Goal: Information Seeking & Learning: Compare options

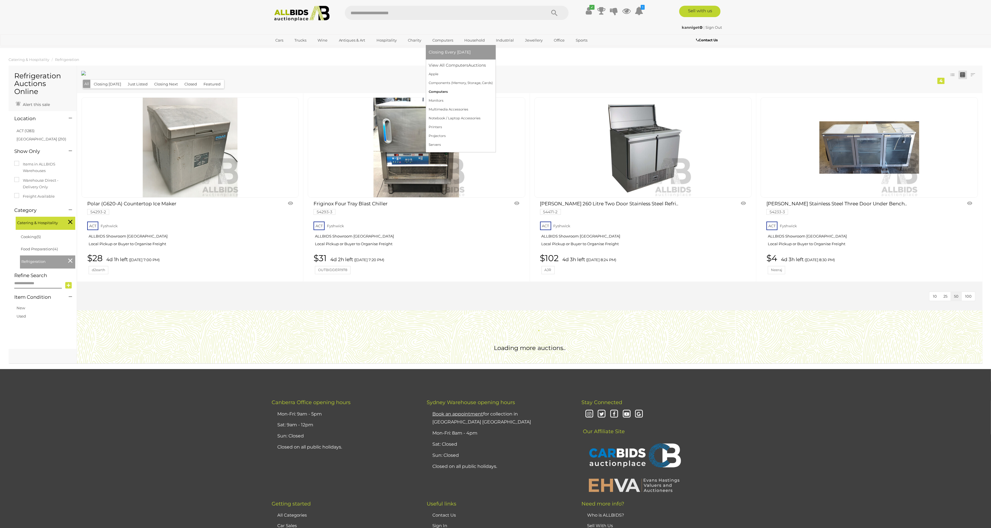
click at [444, 90] on link "Computers" at bounding box center [461, 92] width 64 height 9
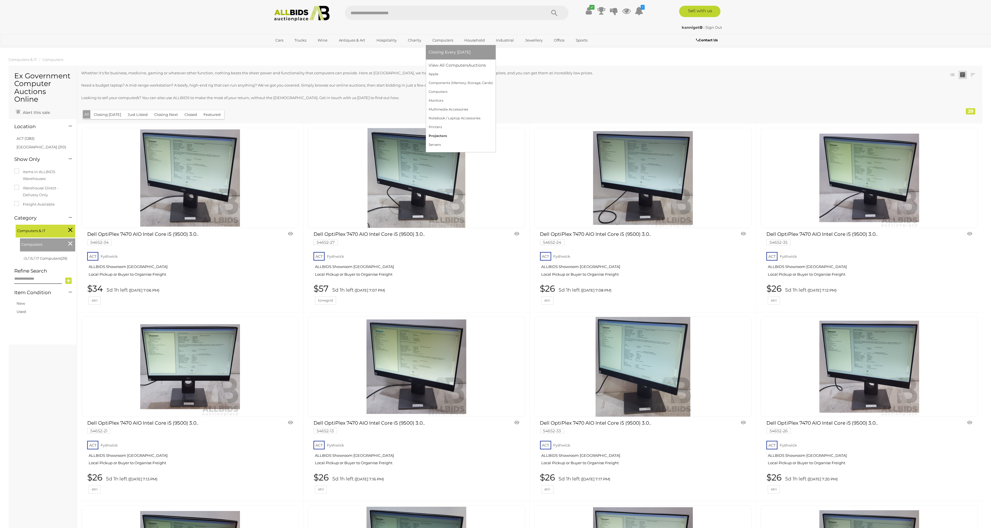
click at [433, 136] on link "Projectors" at bounding box center [461, 136] width 64 height 9
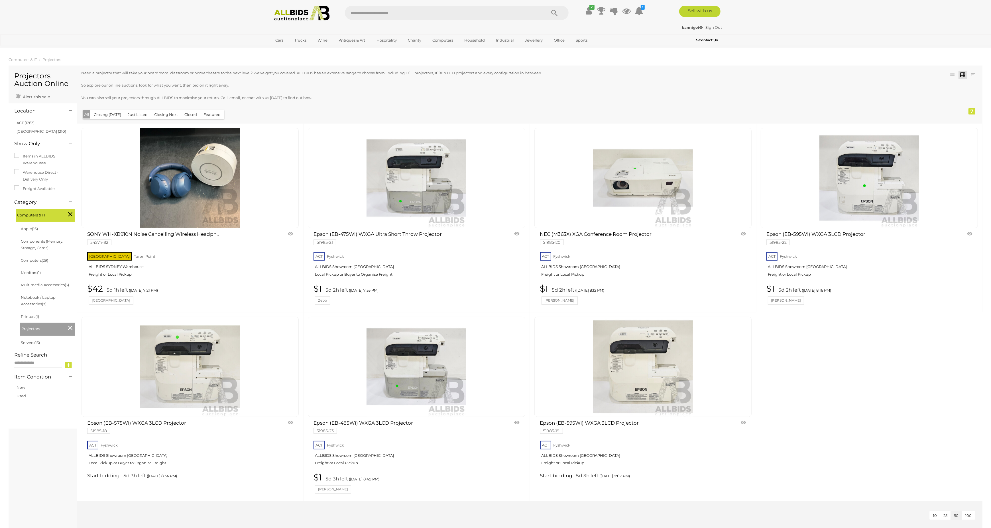
click at [407, 173] on link at bounding box center [416, 178] width 217 height 100
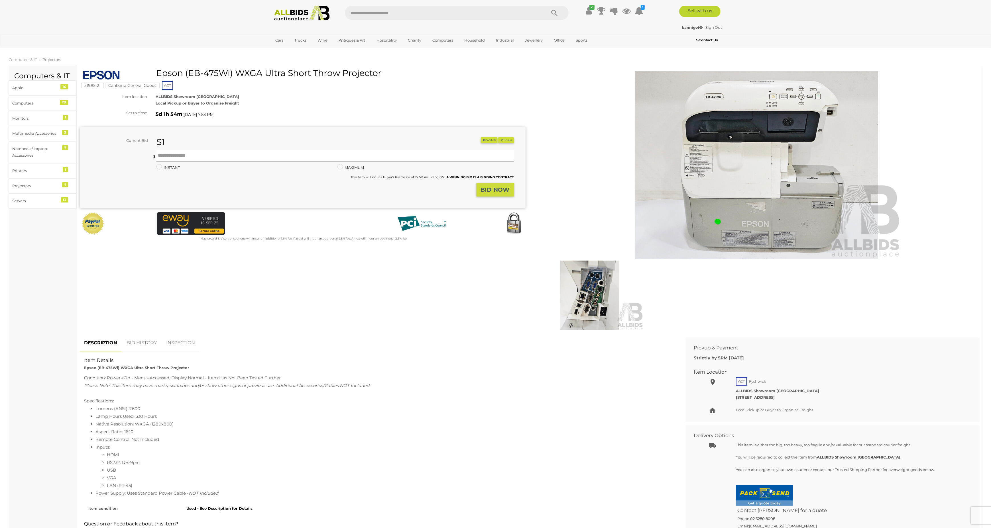
click at [595, 295] on img at bounding box center [590, 296] width 109 height 70
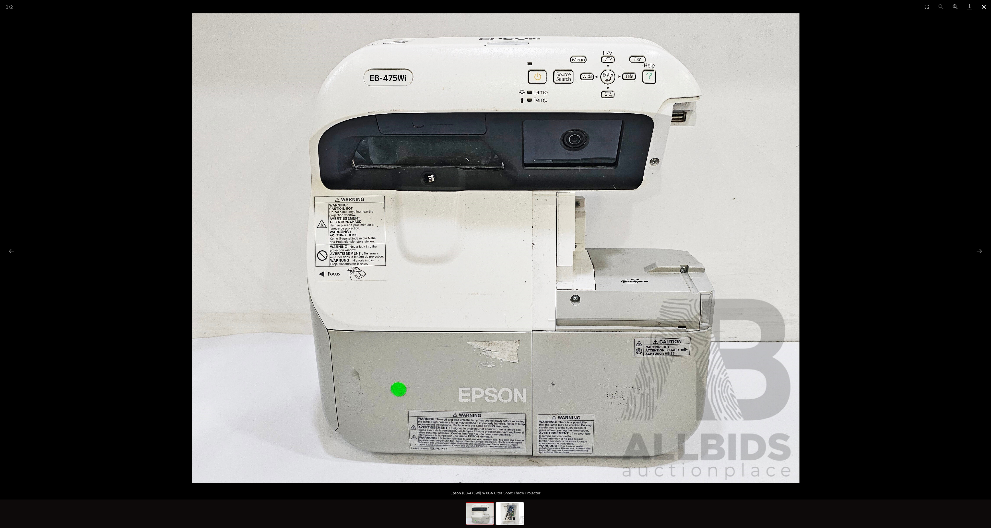
click at [986, 8] on button "Close gallery" at bounding box center [984, 6] width 14 height 13
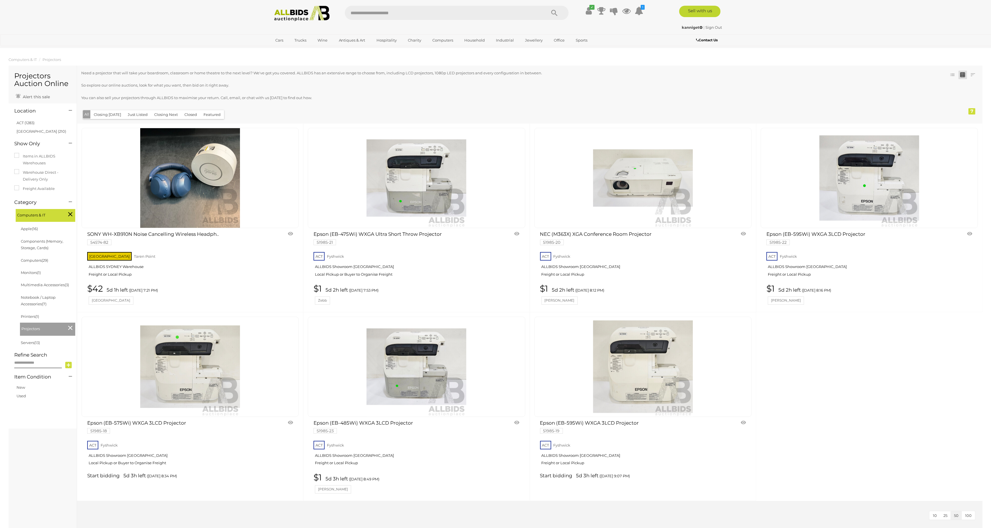
scroll to position [94, 0]
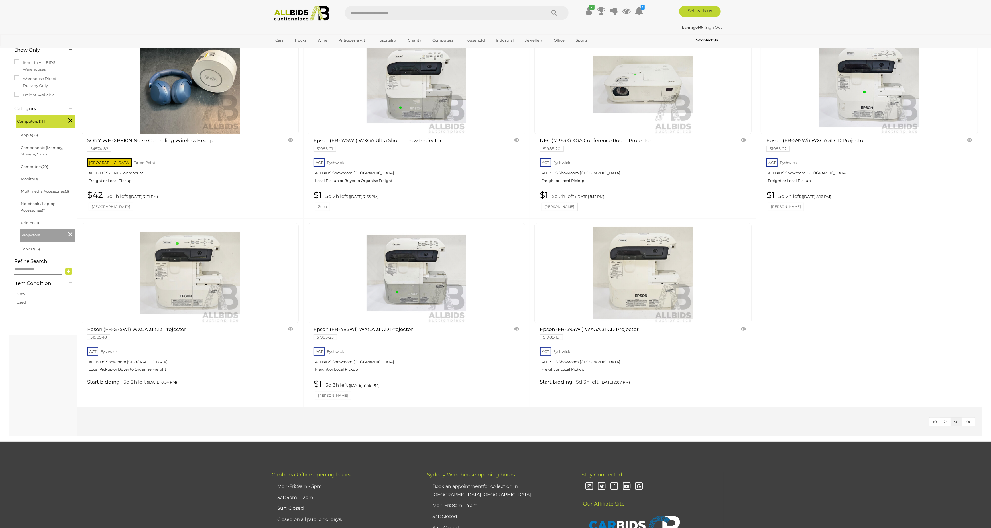
click at [192, 259] on link at bounding box center [190, 273] width 217 height 100
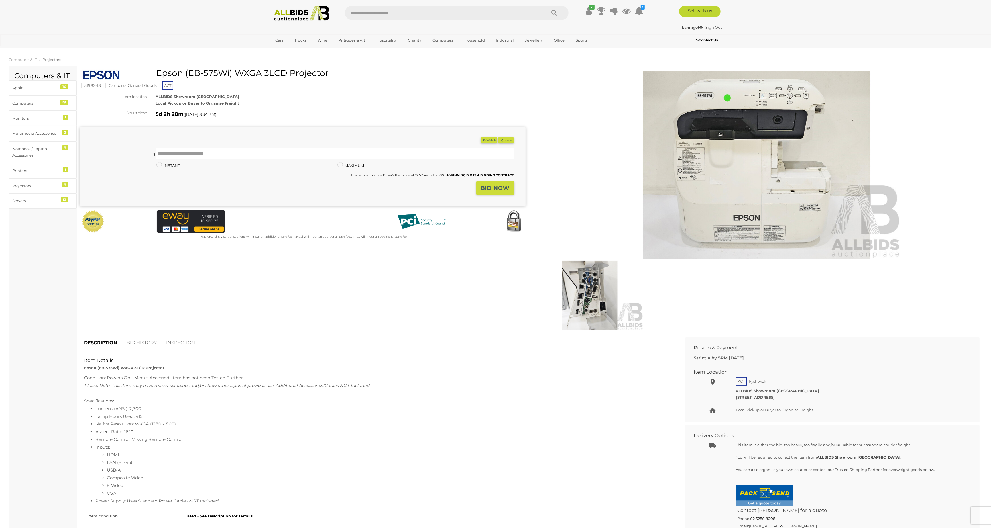
click at [591, 291] on img at bounding box center [590, 296] width 109 height 70
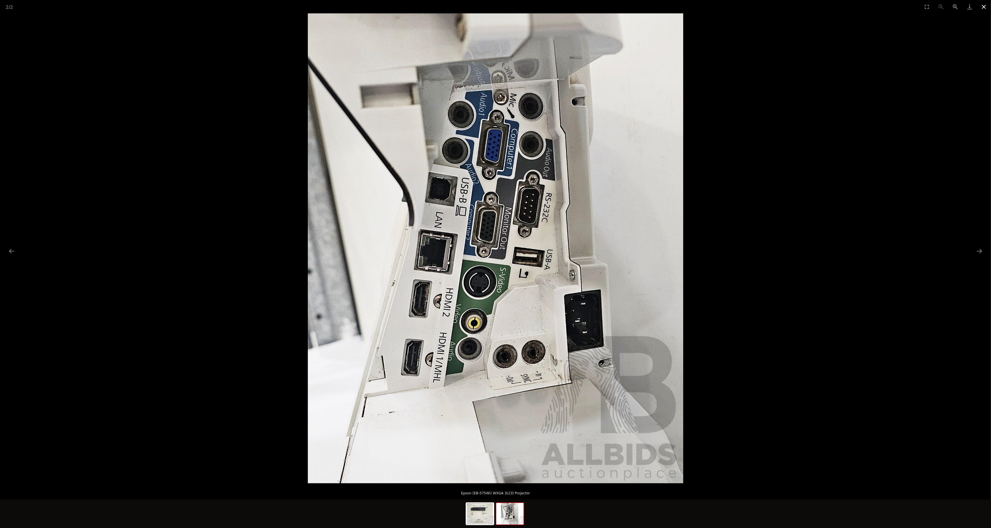
click at [981, 7] on button "Close gallery" at bounding box center [984, 6] width 14 height 13
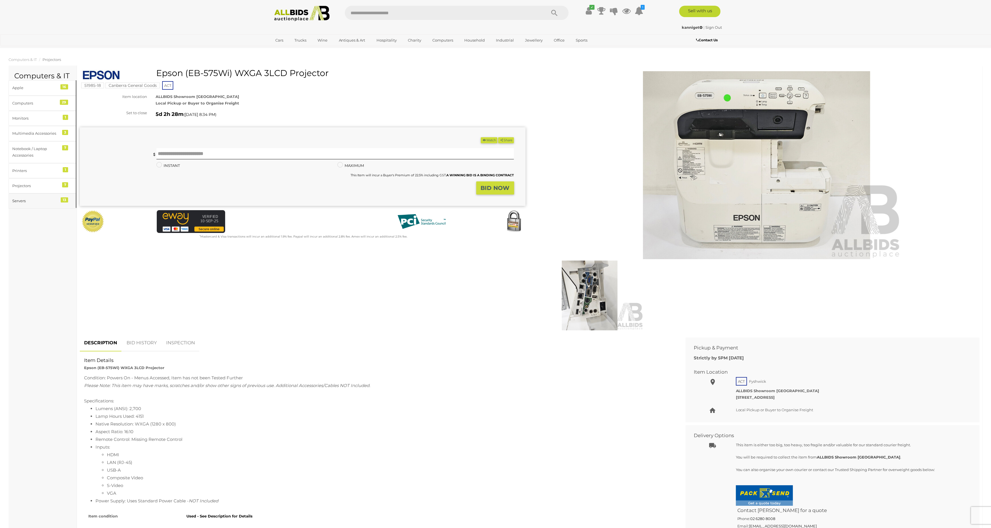
click at [37, 200] on div "Servers" at bounding box center [35, 201] width 47 height 7
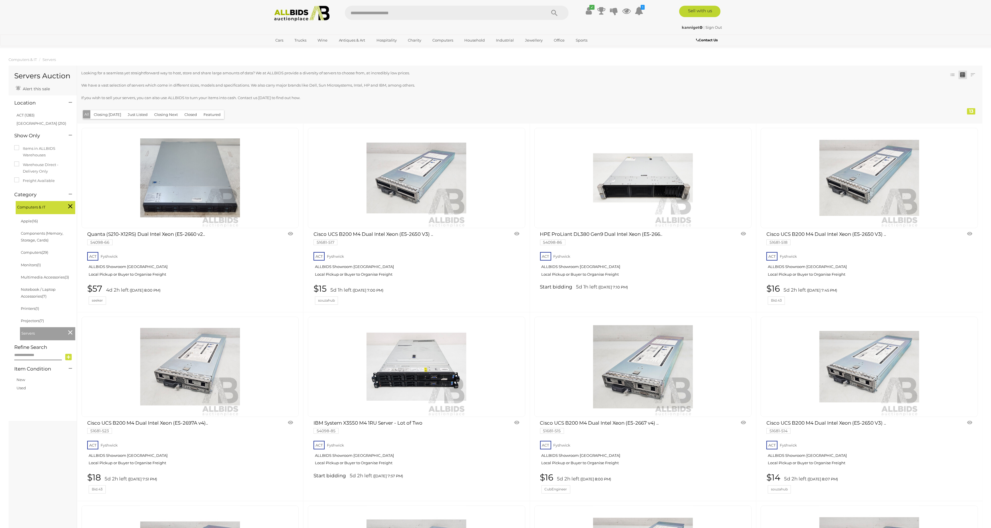
click at [179, 192] on img at bounding box center [190, 178] width 100 height 100
